Goal: Find specific page/section: Find specific page/section

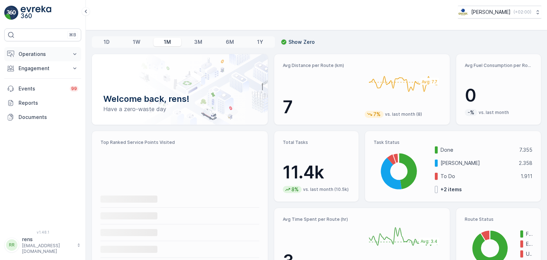
click at [38, 53] on p "Operations" at bounding box center [43, 54] width 48 height 7
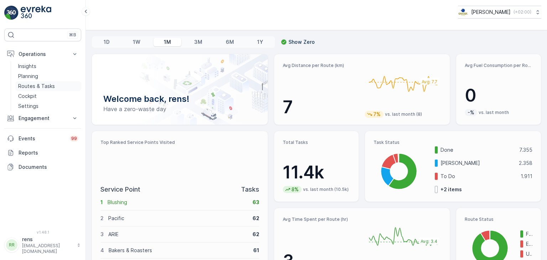
click at [37, 86] on p "Routes & Tasks" at bounding box center [36, 86] width 37 height 7
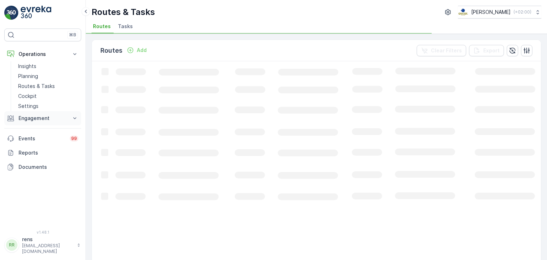
click at [31, 122] on button "Engagement" at bounding box center [42, 118] width 77 height 14
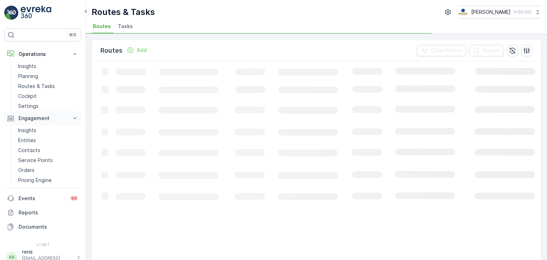
click at [31, 122] on button "Engagement" at bounding box center [42, 118] width 77 height 14
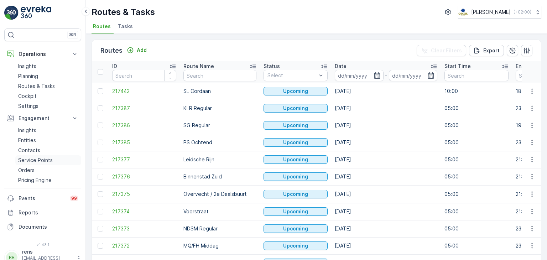
click at [40, 159] on p "Service Points" at bounding box center [35, 160] width 35 height 7
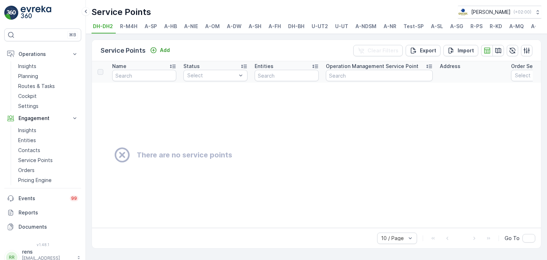
click at [373, 27] on span "A-NDSM" at bounding box center [365, 26] width 21 height 7
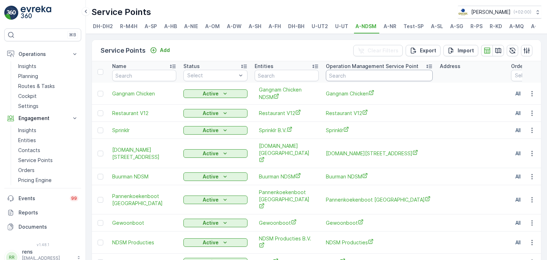
click at [355, 81] on input "text" at bounding box center [379, 75] width 107 height 11
type input "pap"
type input "papa"
